Goal: Check status

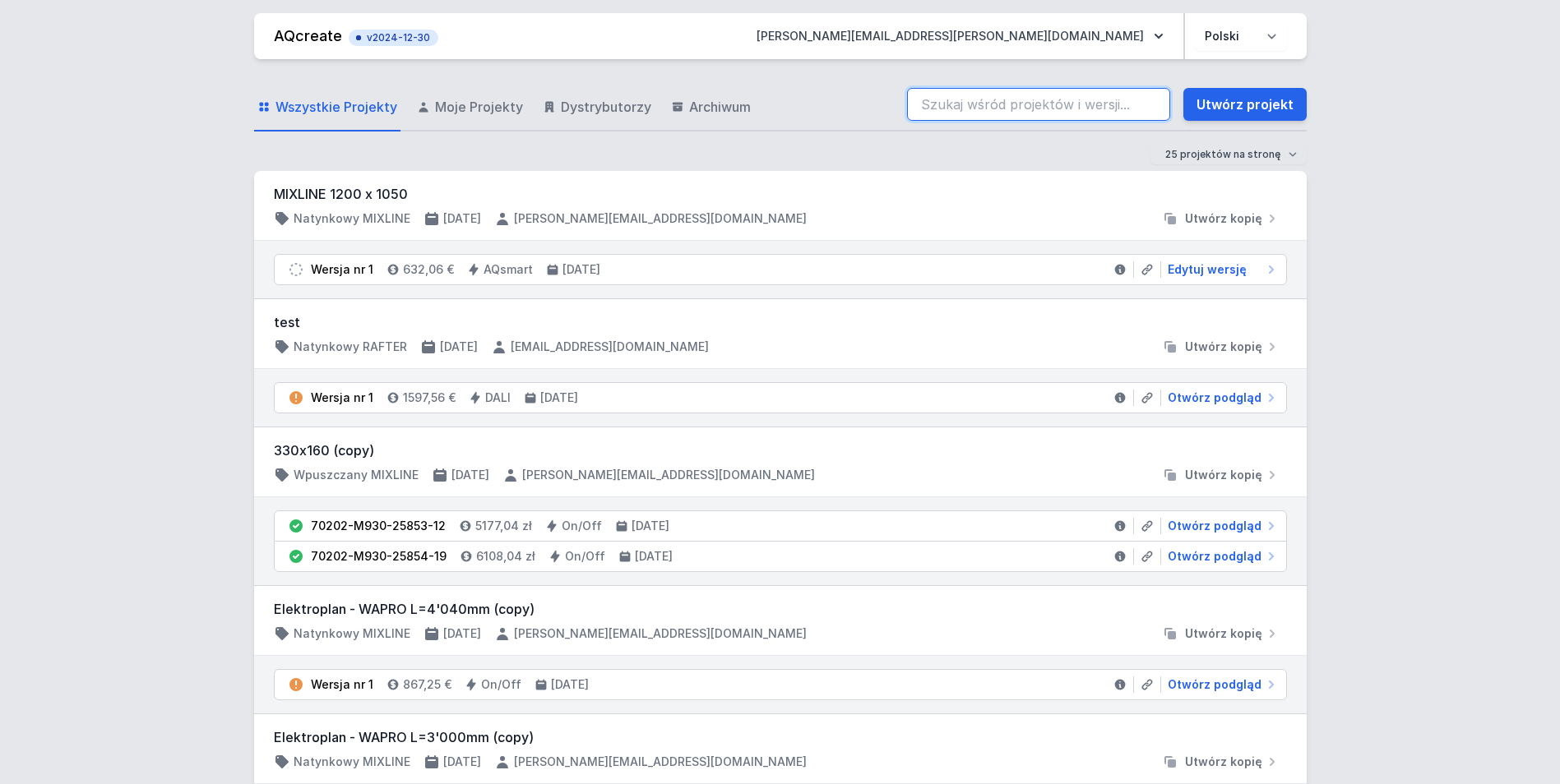
drag, startPoint x: 973, startPoint y: 94, endPoint x: 920, endPoint y: 87, distance: 53.5
click at [973, 94] on input "search" at bounding box center [1038, 104] width 263 height 33
paste input "71113-M930-24708-13"
type input "71113-M930-24708-13"
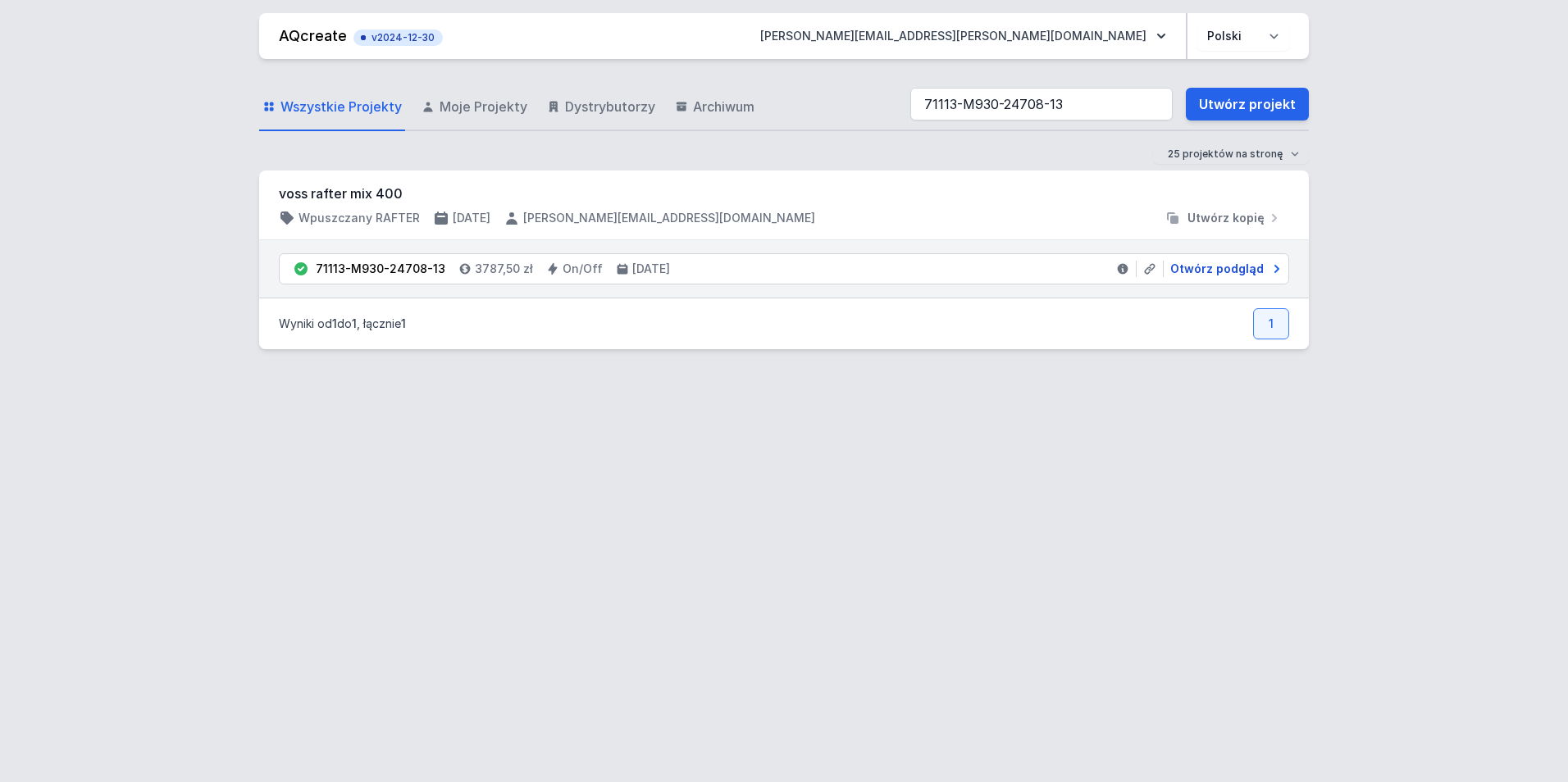
click at [1218, 271] on span "Otwórz podgląd" at bounding box center [1217, 268] width 93 height 16
select select "M"
select select "3000"
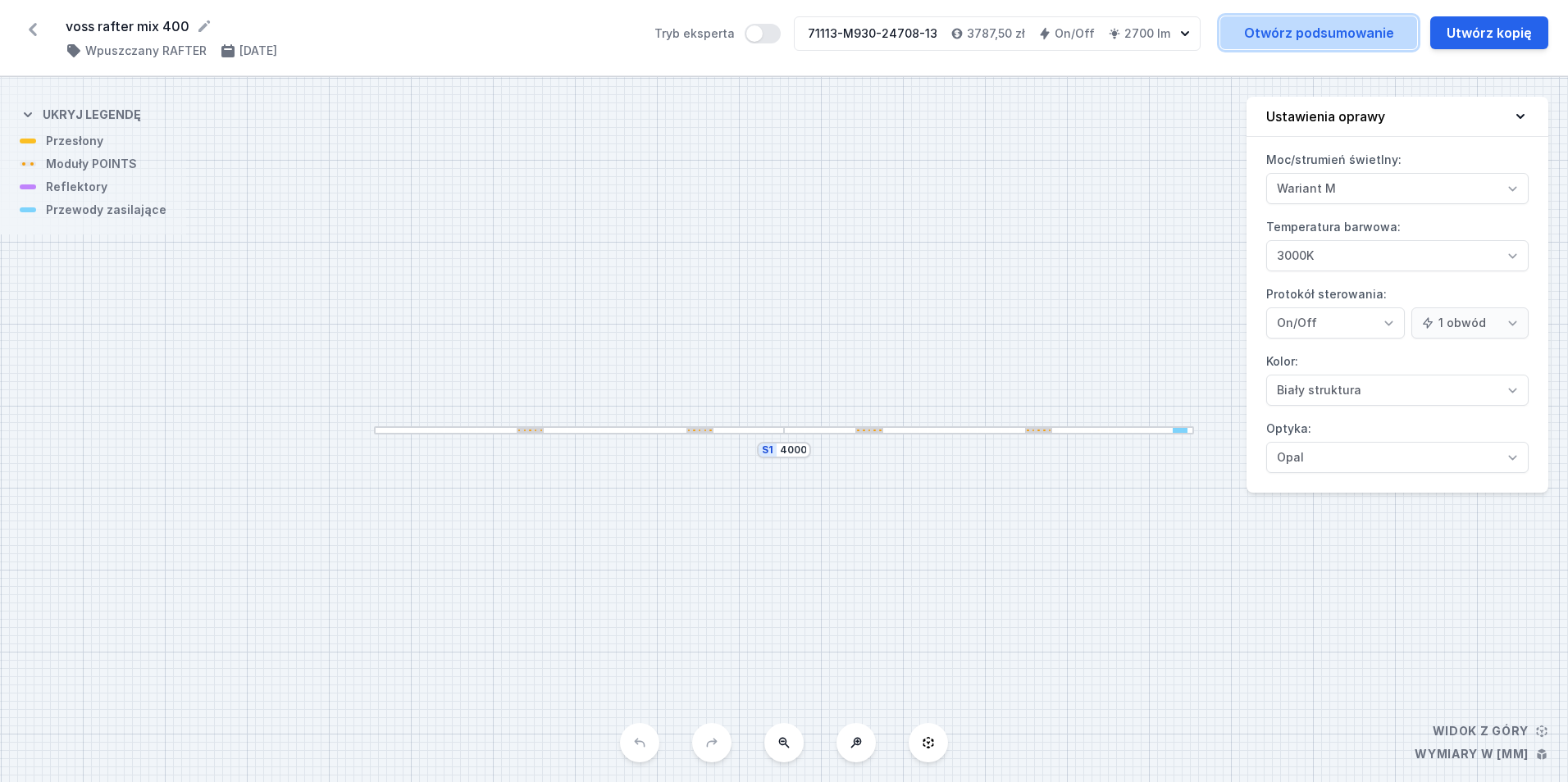
click at [1362, 37] on link "Otwórz podsumowanie" at bounding box center [1319, 32] width 197 height 33
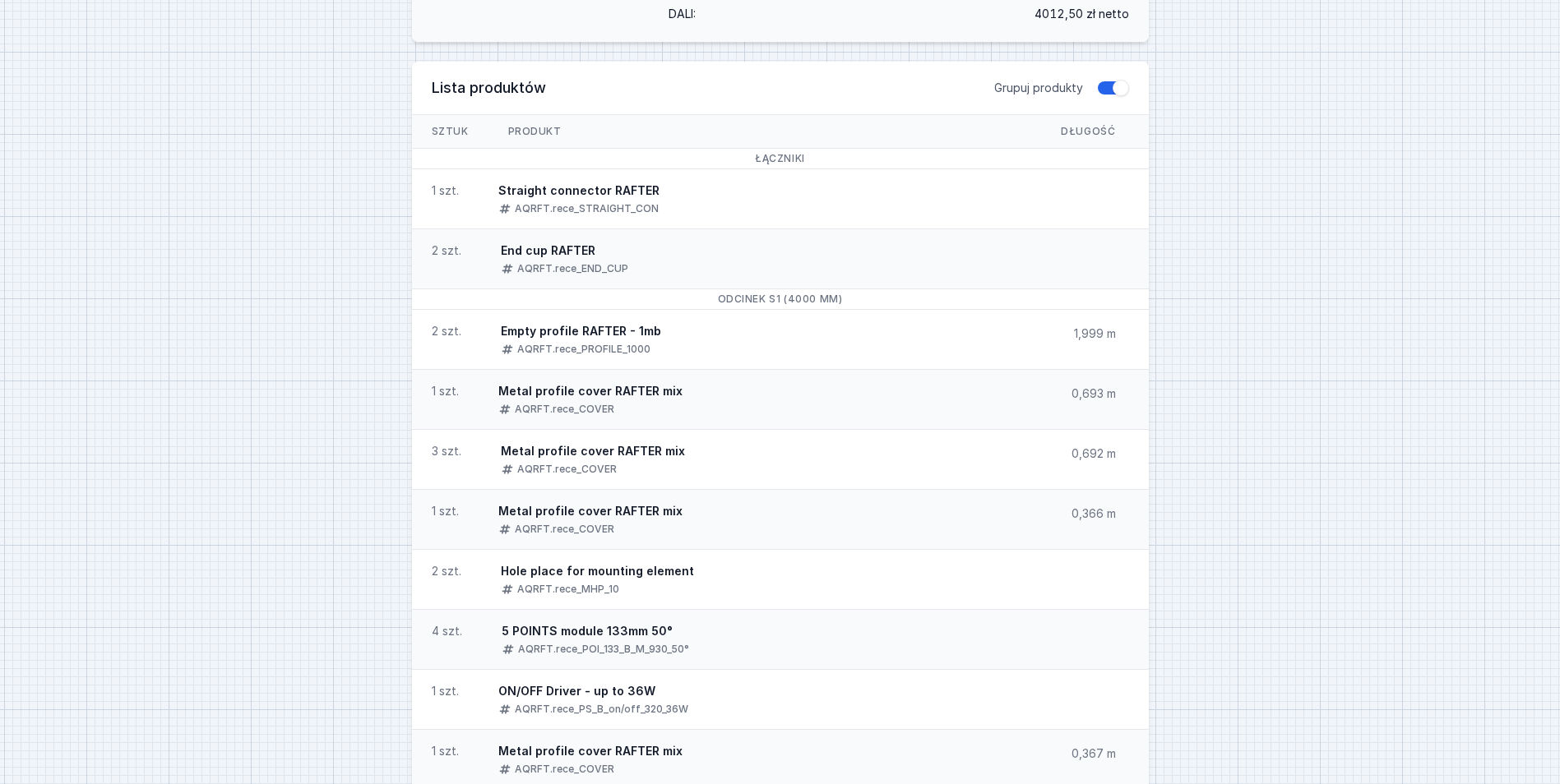
scroll to position [861, 0]
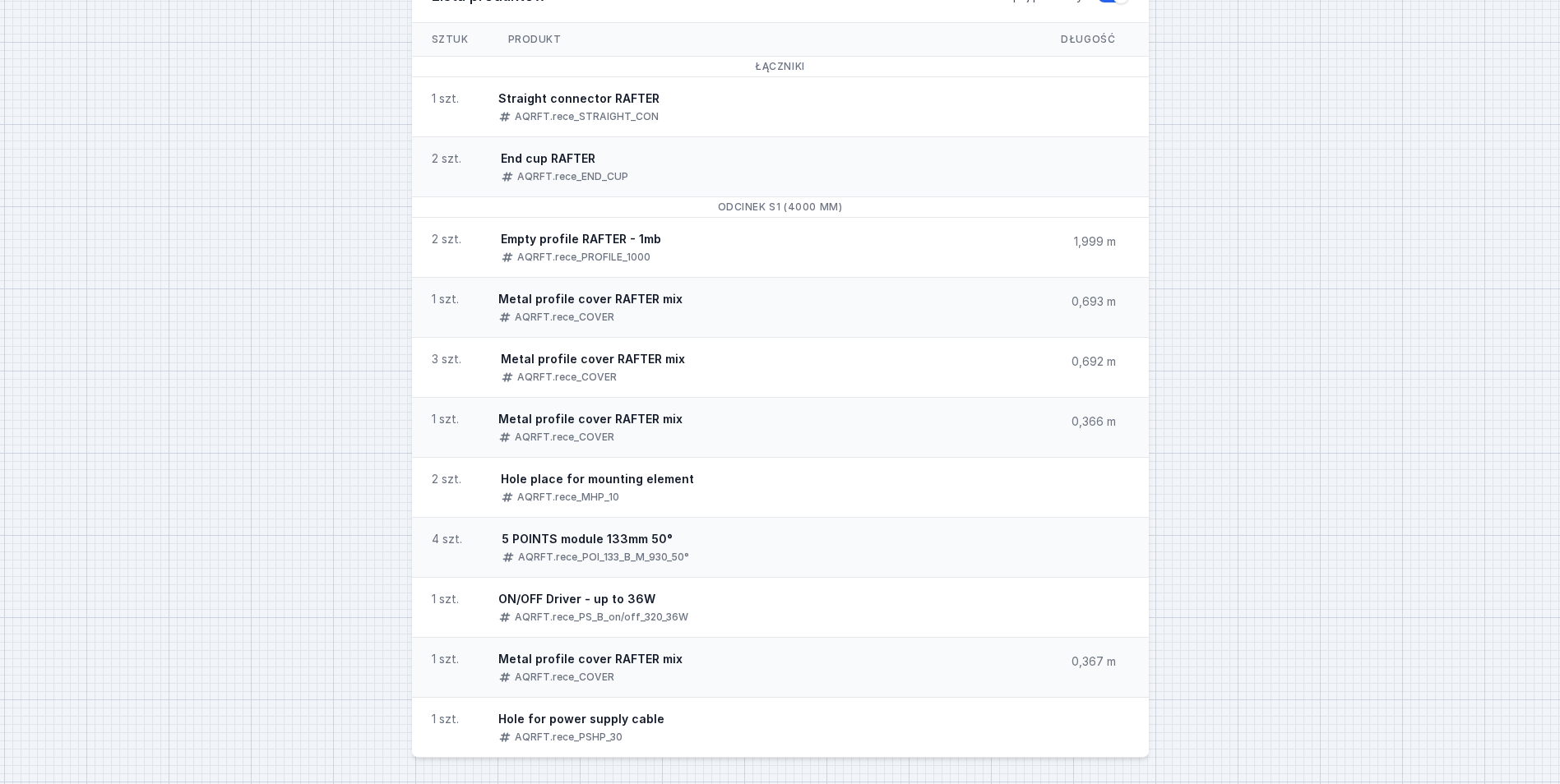
click at [1188, 615] on div "71113-M930-24708-13 Wysłano do ERP RAFTER mix system LED M930 4000mm On/Off wpu…" at bounding box center [780, 0] width 1560 height 1568
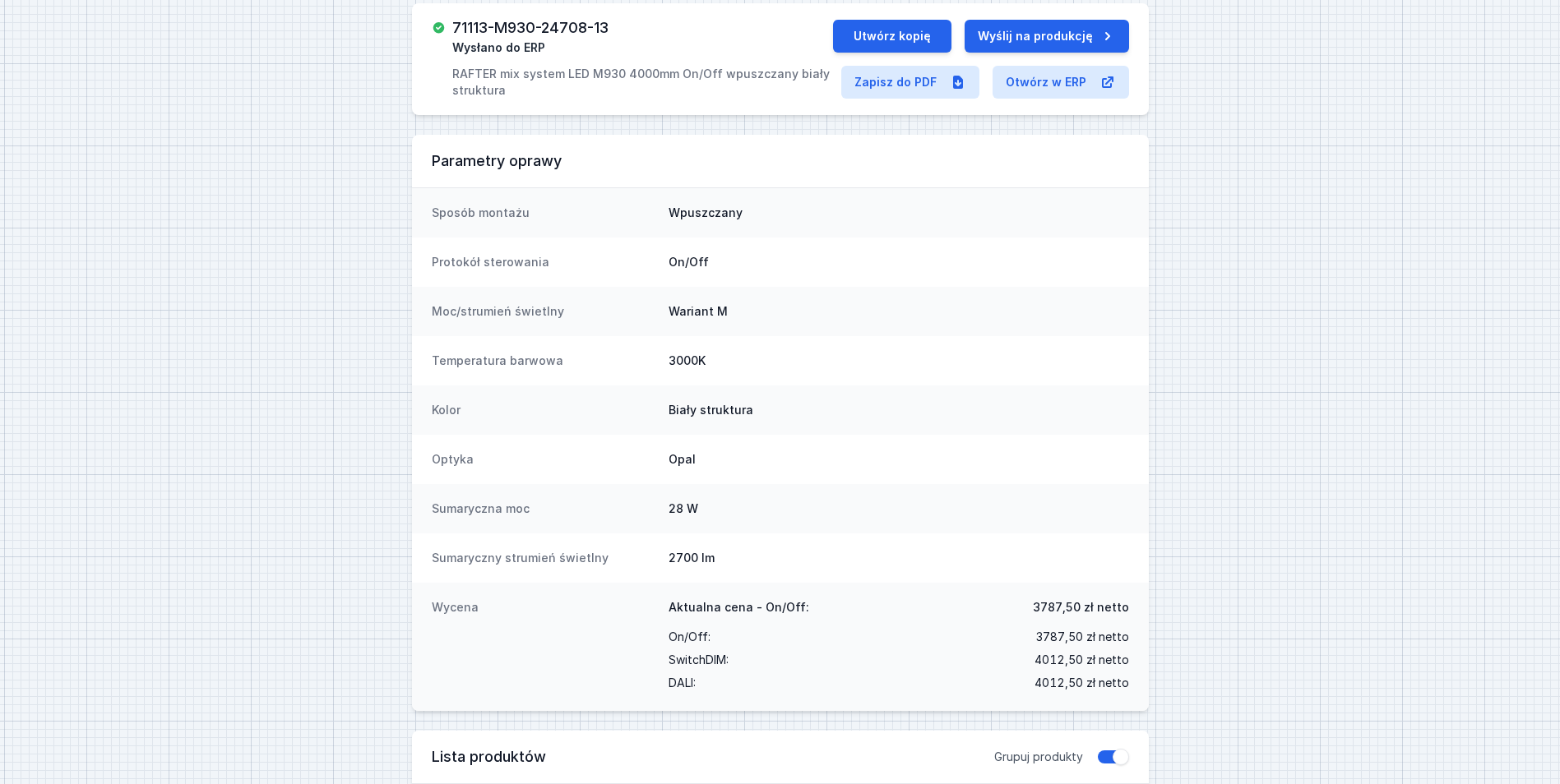
scroll to position [0, 0]
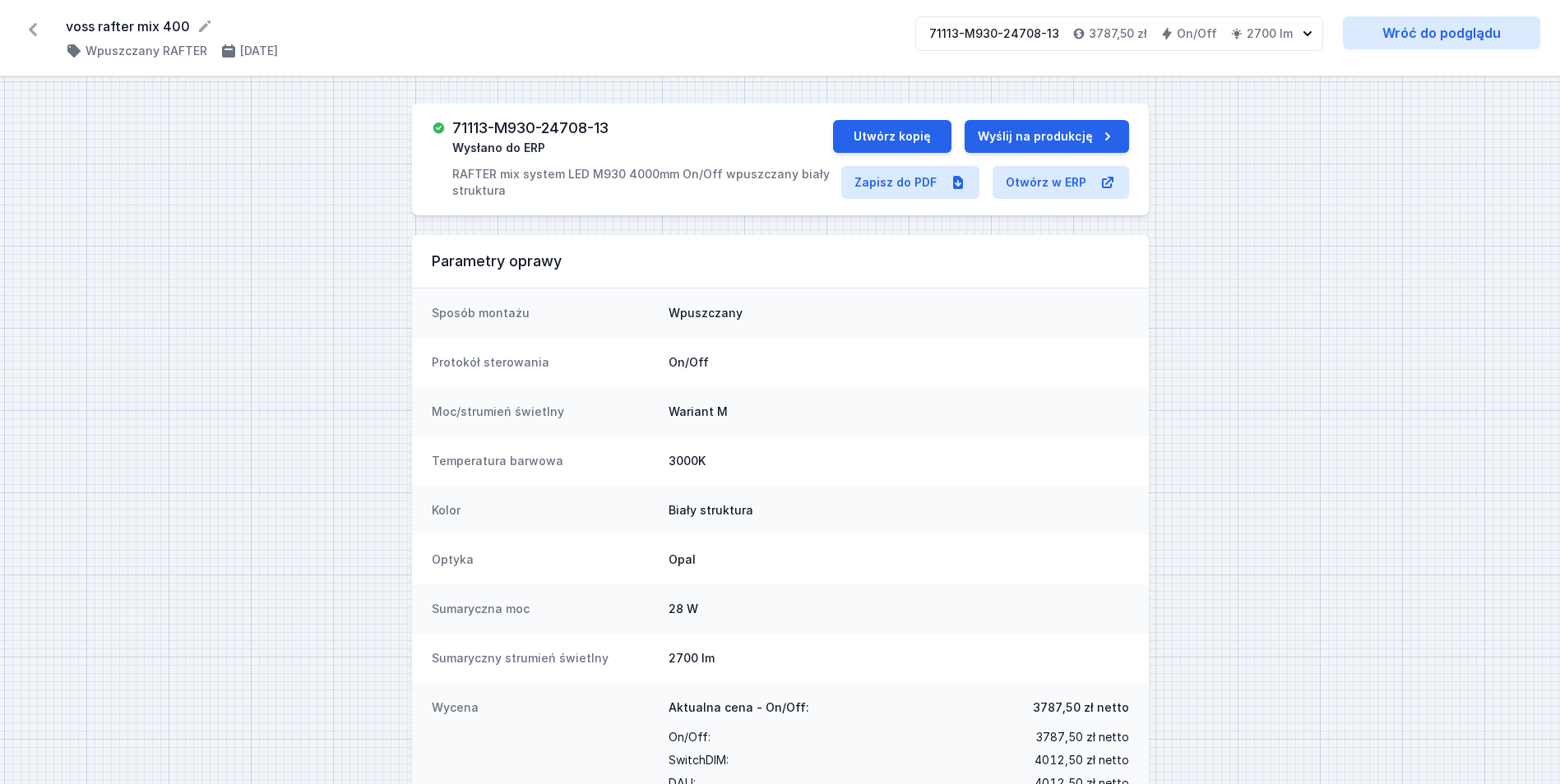
click at [31, 31] on icon at bounding box center [33, 29] width 9 height 13
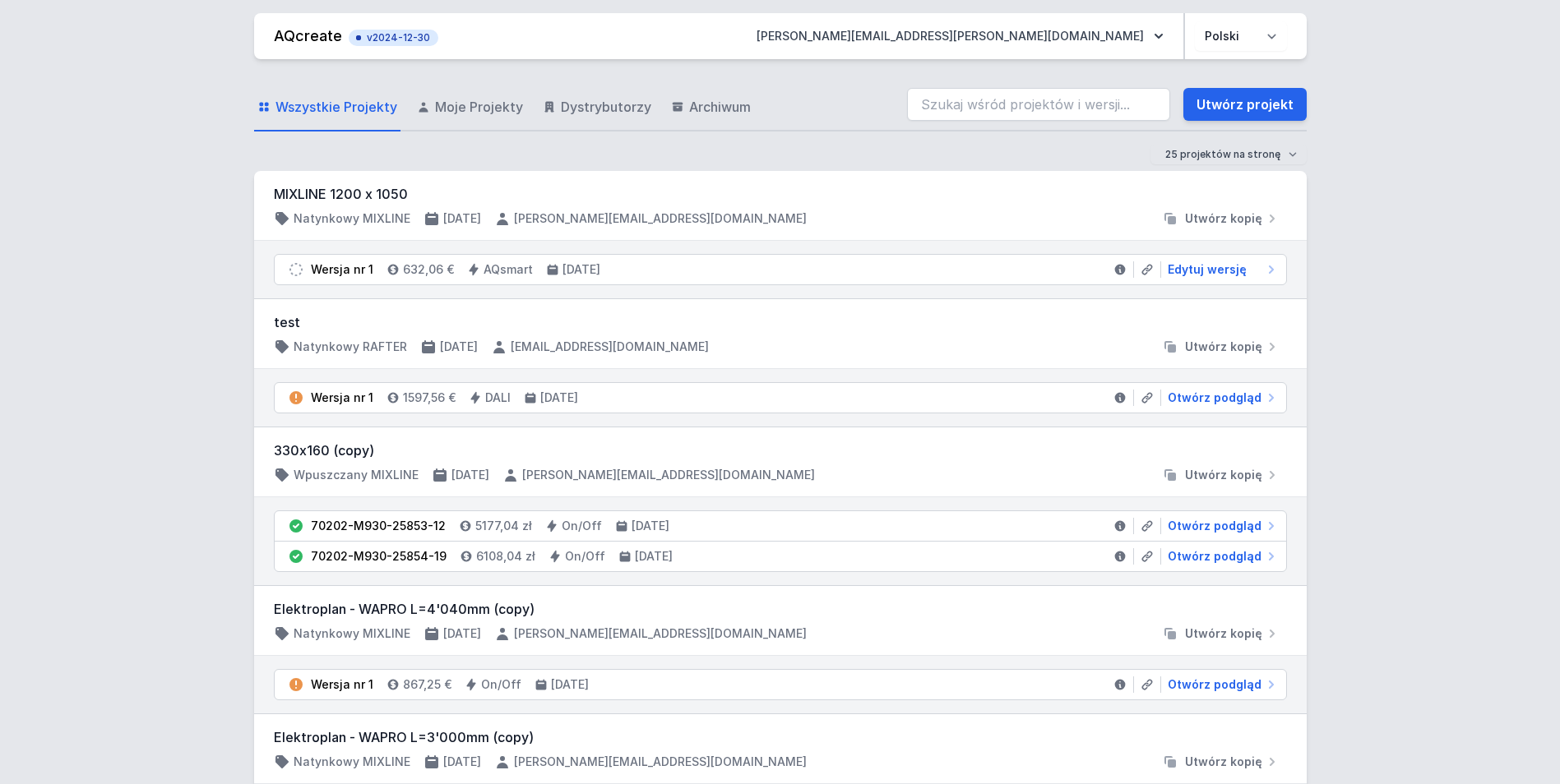
drag, startPoint x: 1088, startPoint y: 193, endPoint x: 866, endPoint y: 287, distance: 241.1
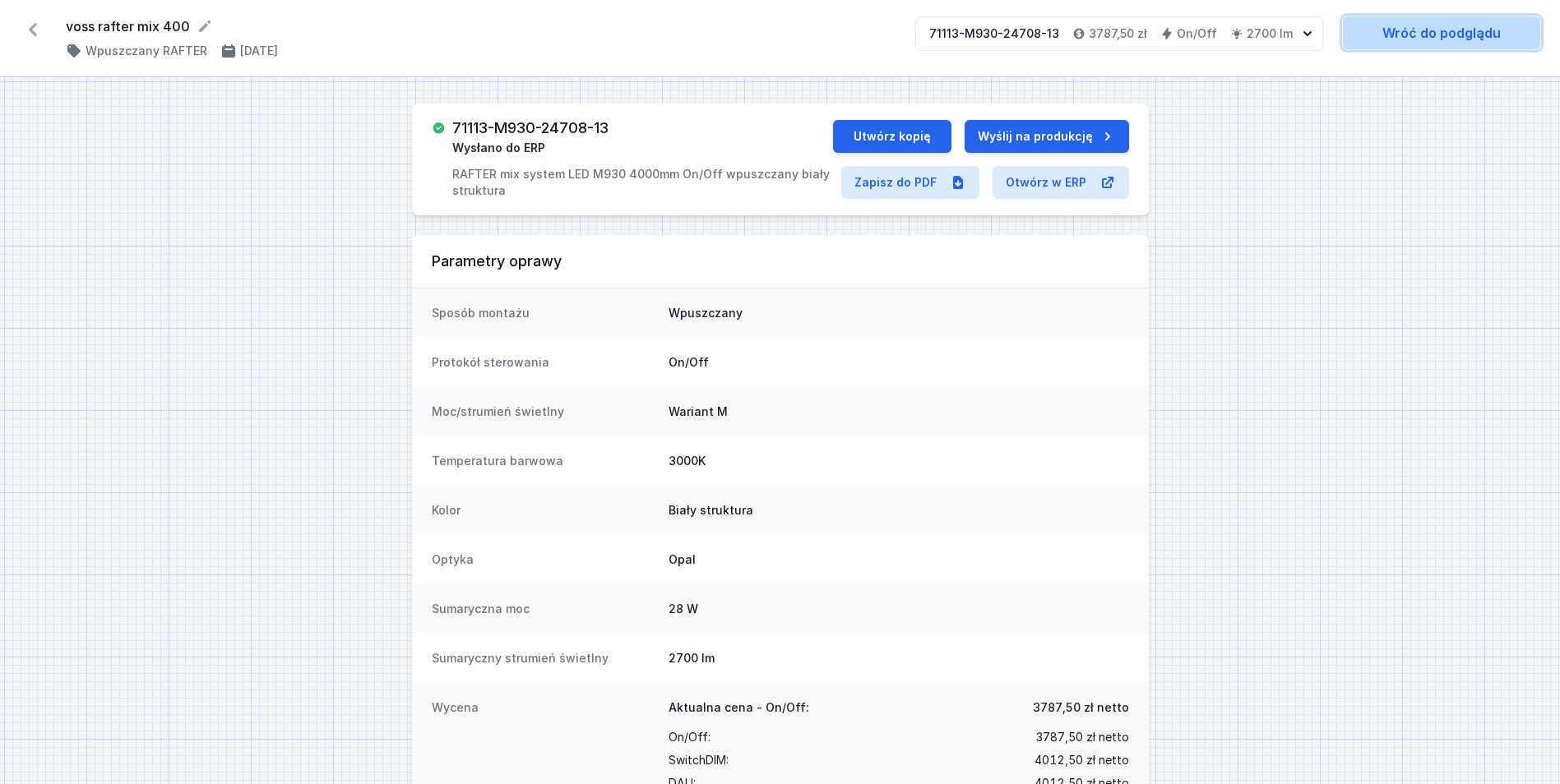
click at [1413, 26] on link "Wróć do podglądu" at bounding box center [1442, 32] width 198 height 33
select select "M"
select select "3000"
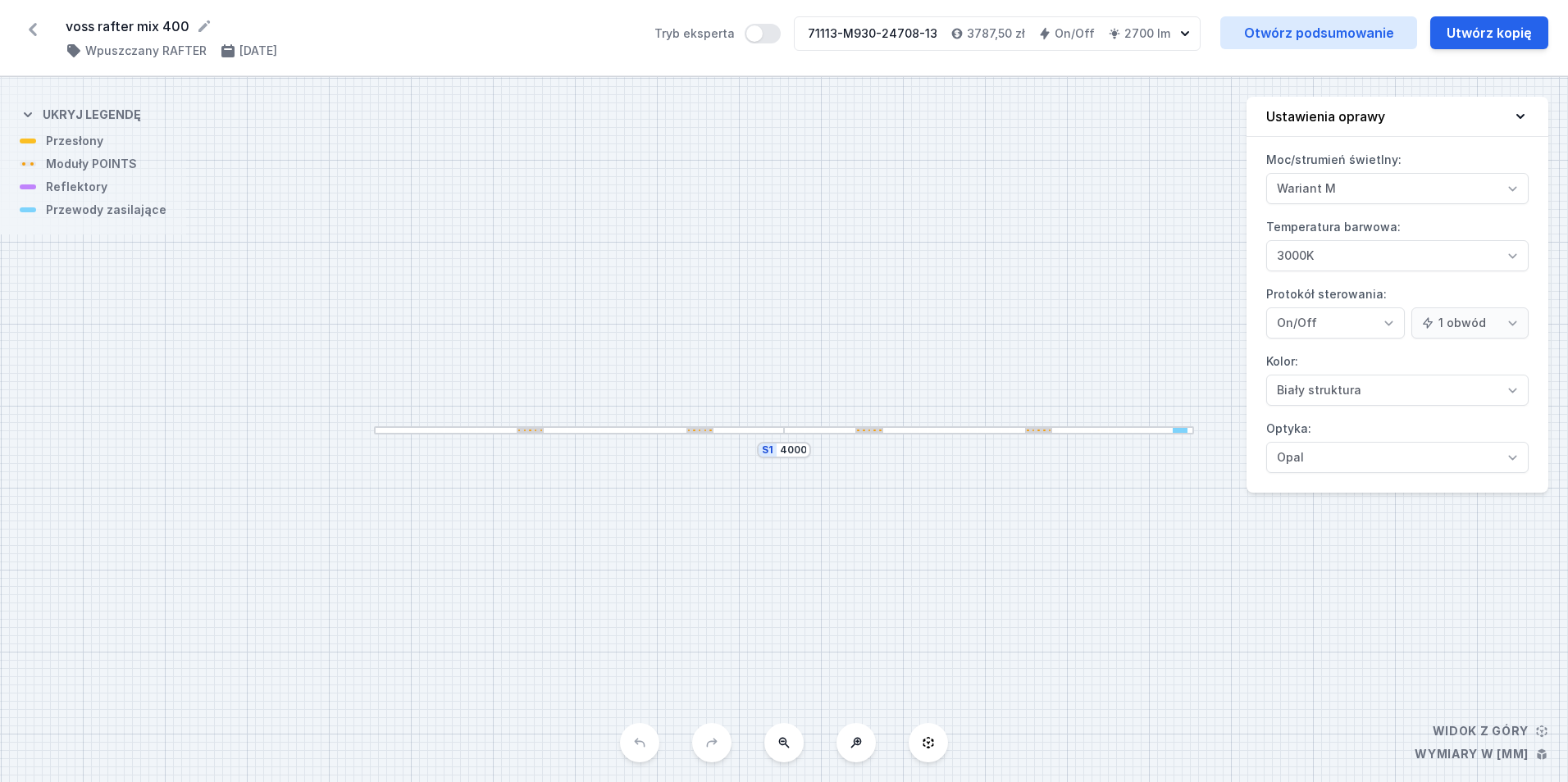
drag, startPoint x: 884, startPoint y: 439, endPoint x: 872, endPoint y: 490, distance: 52.4
click at [433, 40] on div "voss rafter mix 400 ( 10623 /v 1 ) Wpuszczany RAFTER [DATE]" at bounding box center [350, 37] width 569 height 42
click at [35, 25] on icon at bounding box center [33, 29] width 8 height 13
